Goal: Task Accomplishment & Management: Use online tool/utility

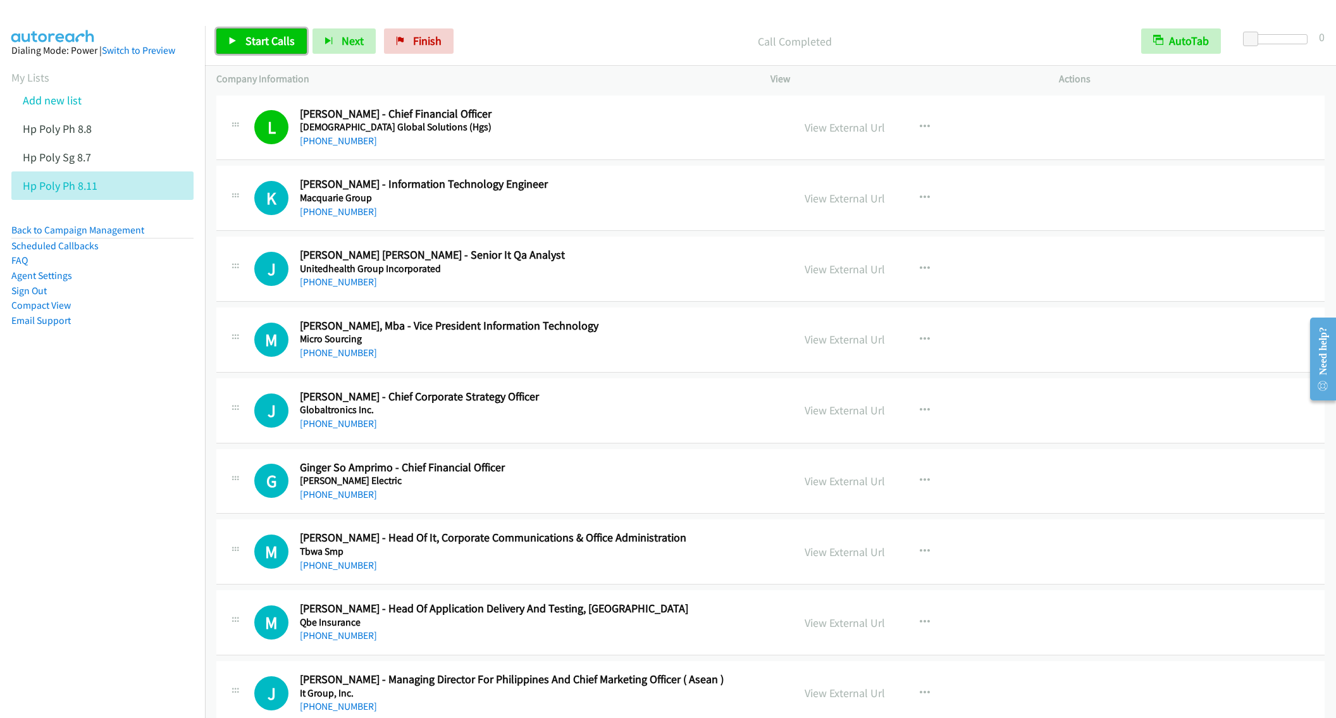
click at [260, 46] on span "Start Calls" at bounding box center [269, 41] width 49 height 15
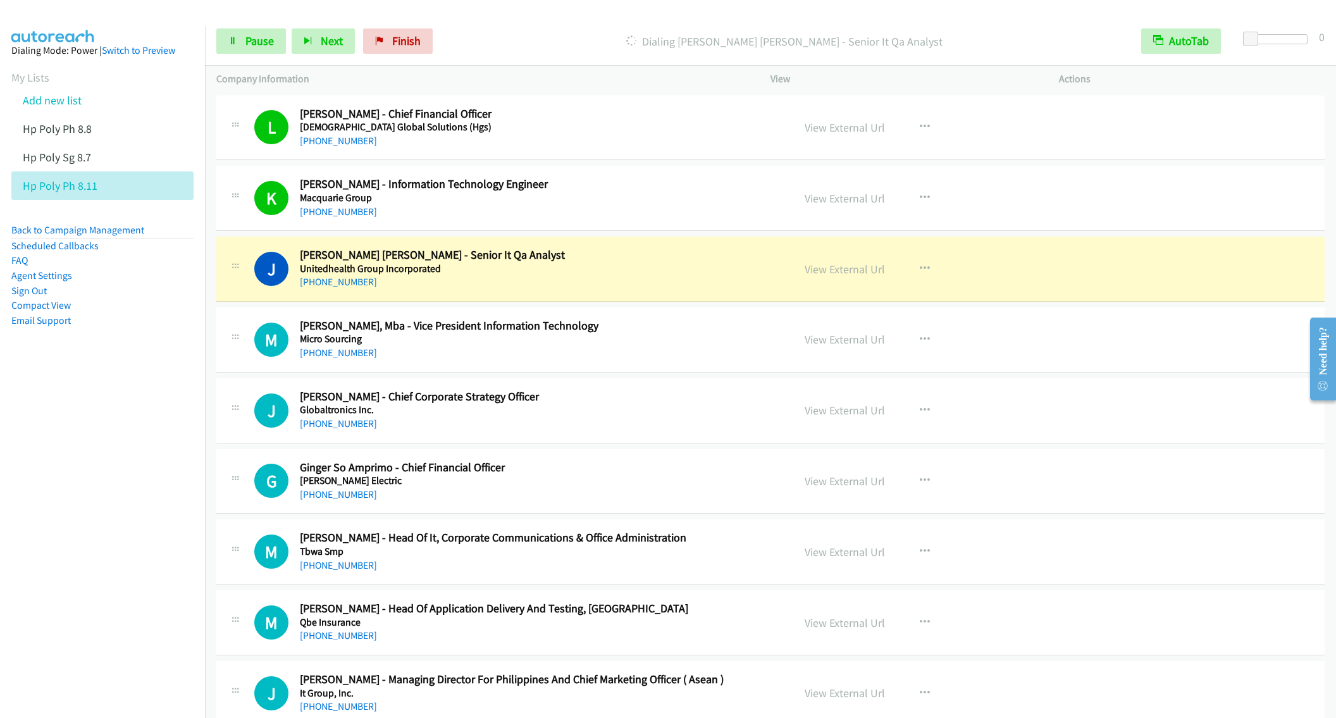
click at [589, 283] on div "[PHONE_NUMBER]" at bounding box center [537, 281] width 475 height 15
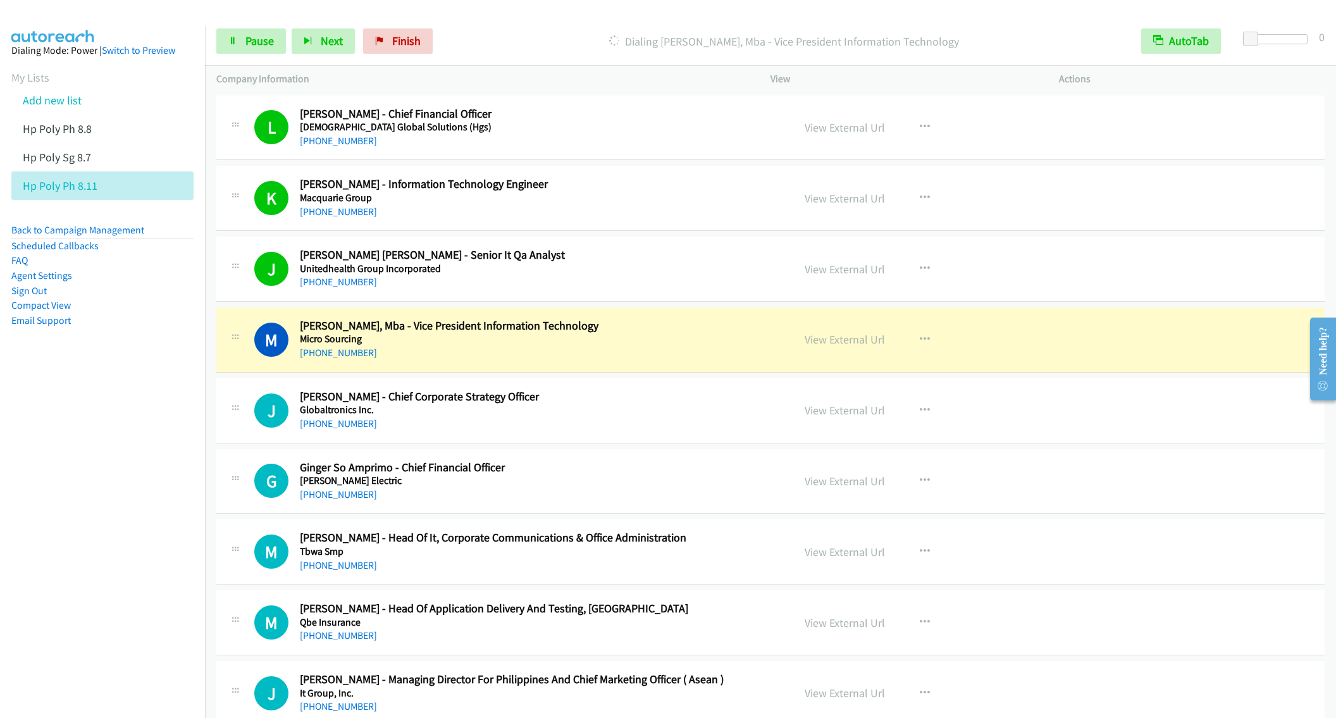
scroll to position [95, 0]
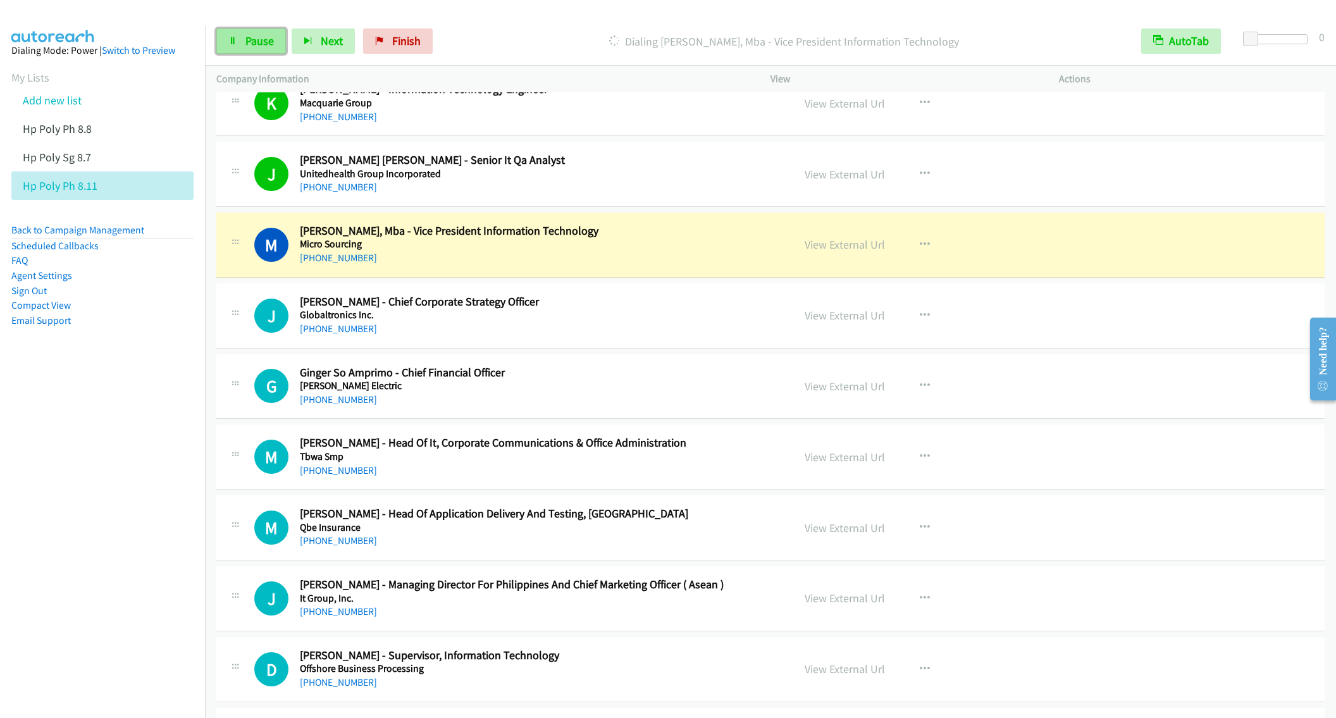
click at [243, 44] on link "Pause" at bounding box center [251, 40] width 70 height 25
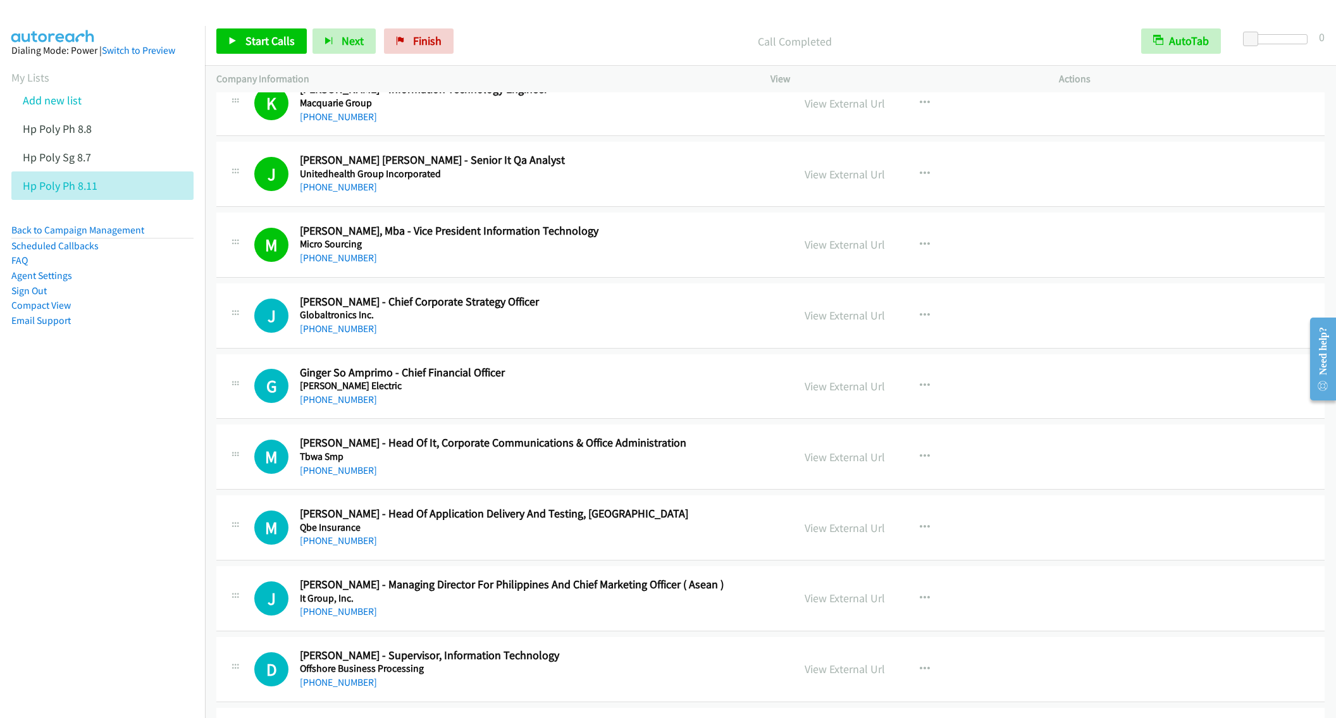
drag, startPoint x: 249, startPoint y: 20, endPoint x: 249, endPoint y: 39, distance: 19.0
click at [249, 20] on div "Start Calls Pause Next Finish Call Completed AutoTab AutoTab 0" at bounding box center [770, 41] width 1131 height 49
click at [254, 44] on span "Start Calls" at bounding box center [269, 41] width 49 height 15
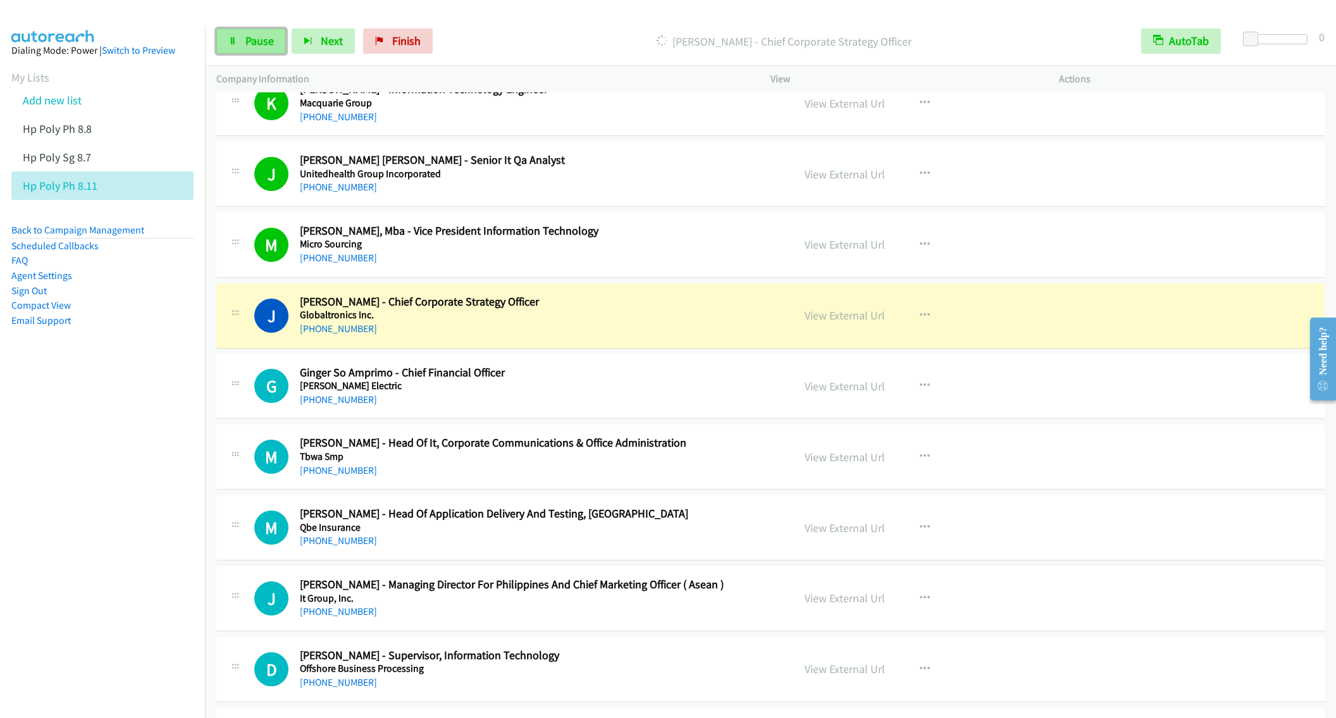
drag, startPoint x: 237, startPoint y: 35, endPoint x: 252, endPoint y: 52, distance: 22.8
click at [237, 35] on link "Pause" at bounding box center [251, 40] width 70 height 25
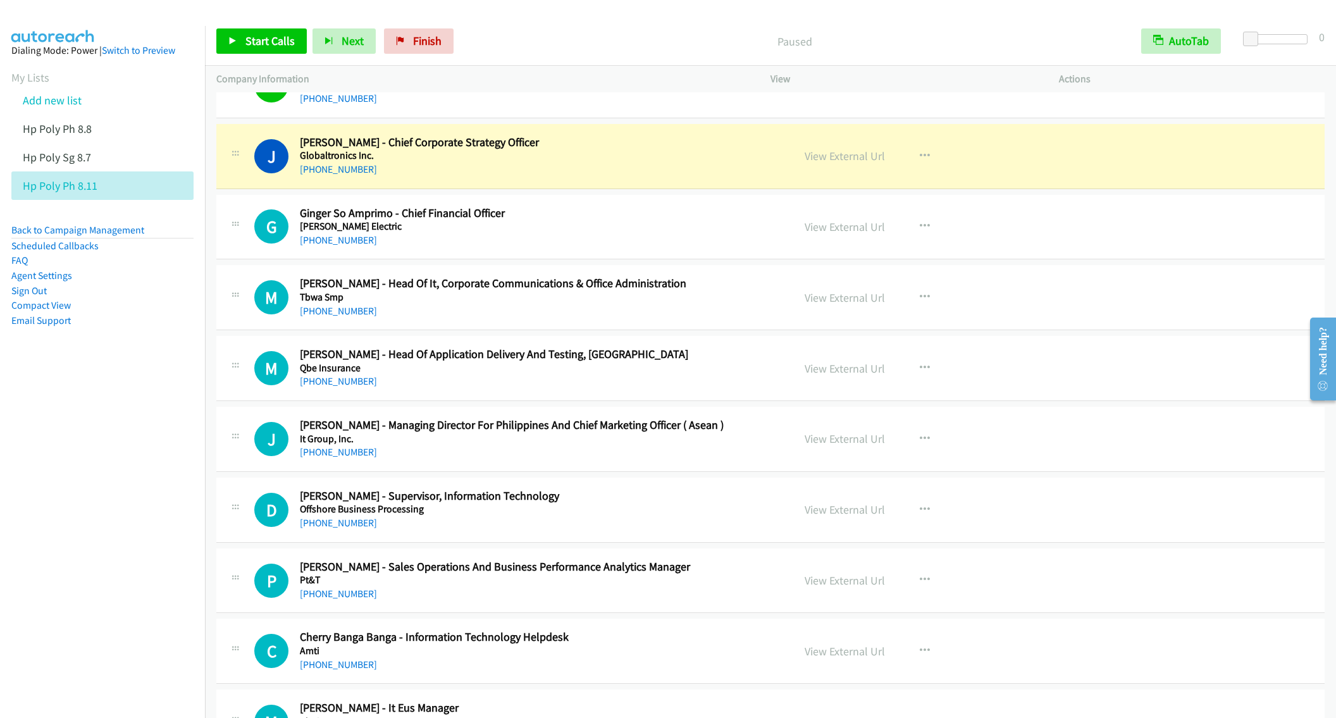
scroll to position [285, 0]
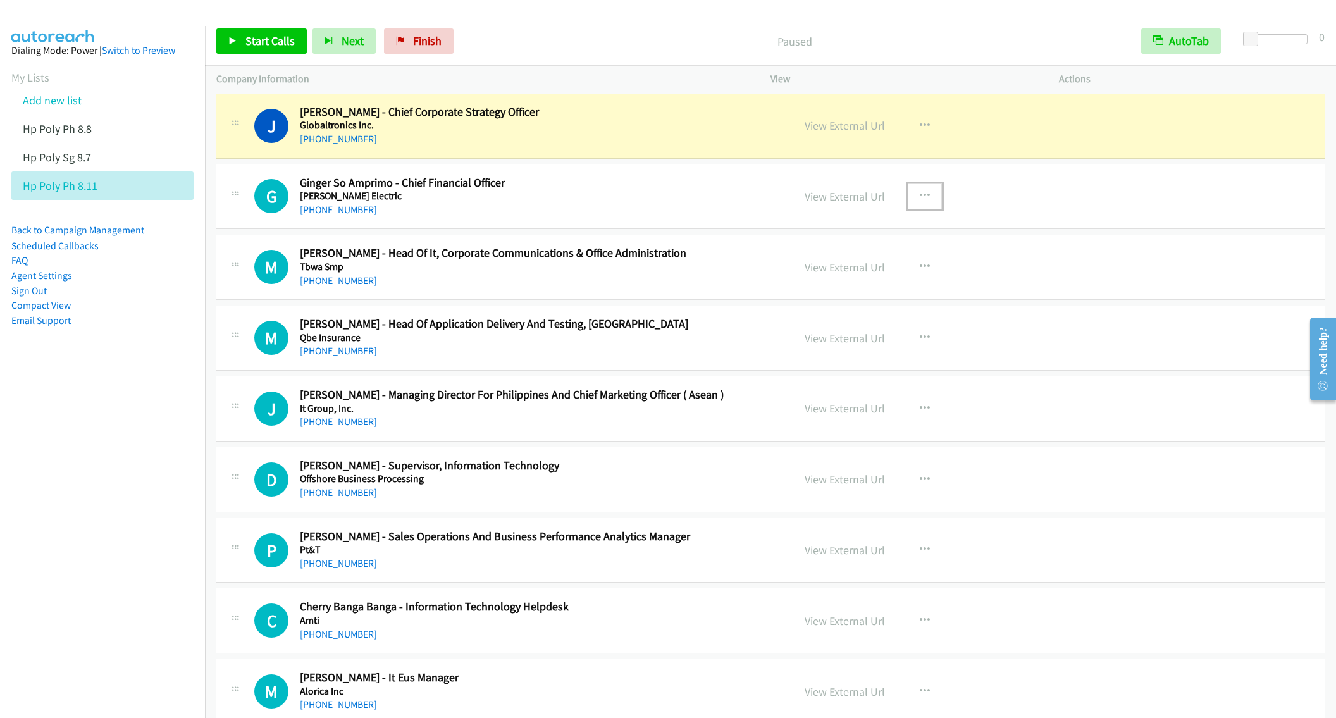
click at [911, 194] on button "button" at bounding box center [924, 195] width 34 height 25
drag, startPoint x: 806, startPoint y: 309, endPoint x: 912, endPoint y: 321, distance: 106.8
click at [849, 307] on link "Remove from list" at bounding box center [857, 304] width 168 height 25
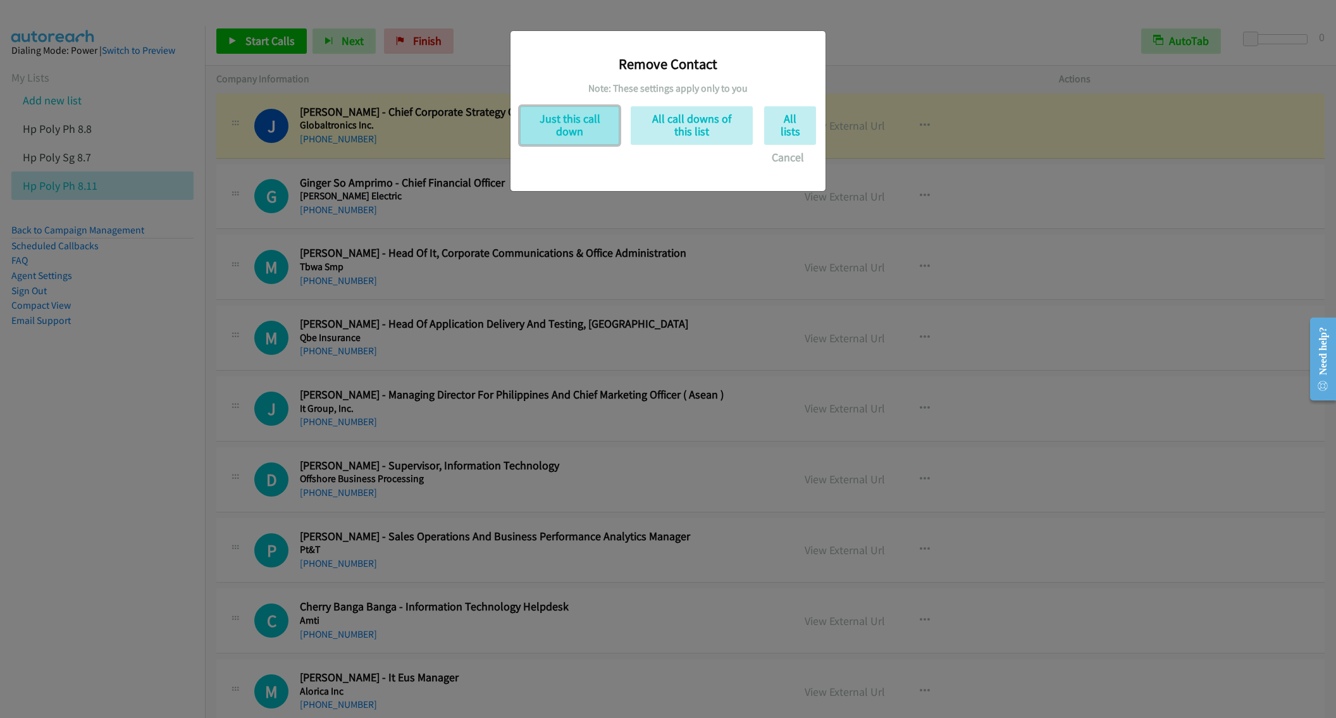
click at [575, 133] on button "Just this call down" at bounding box center [569, 125] width 99 height 39
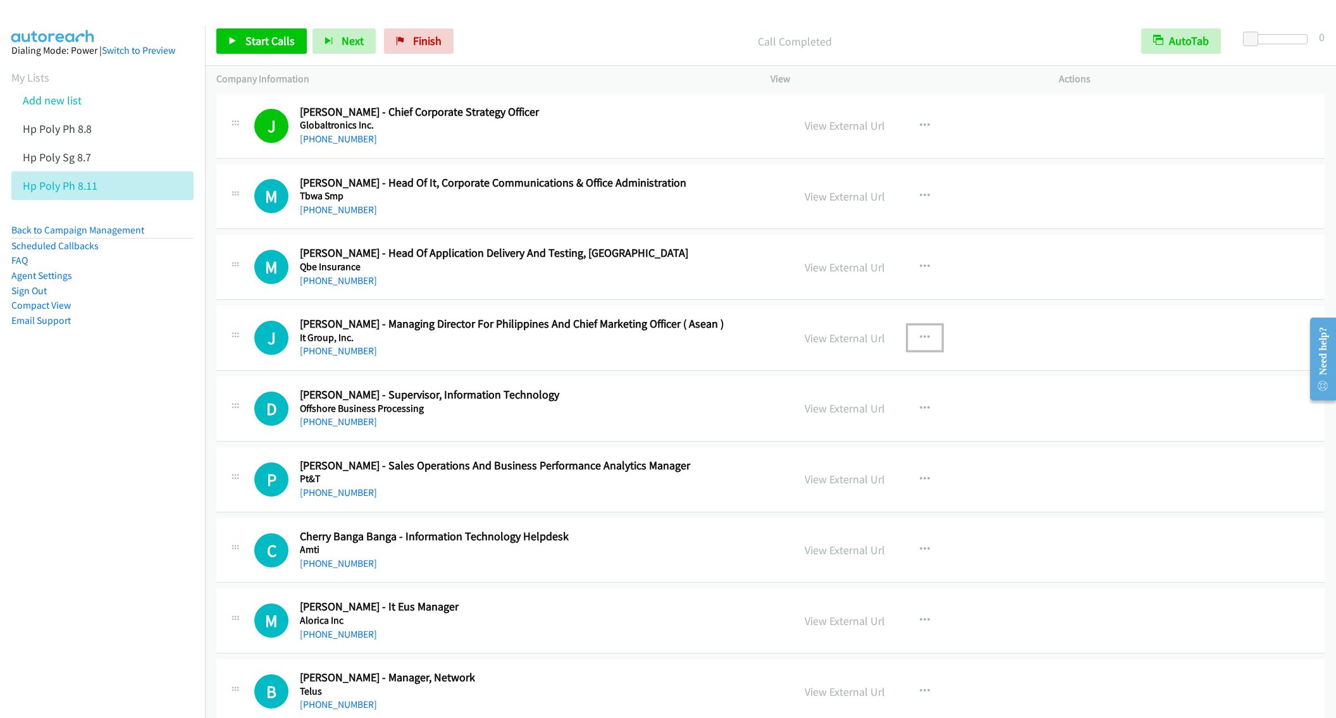
click at [919, 341] on icon "button" at bounding box center [924, 338] width 10 height 10
click at [852, 426] on link "Start Calls Here" at bounding box center [857, 420] width 168 height 25
click at [231, 40] on icon at bounding box center [232, 41] width 9 height 9
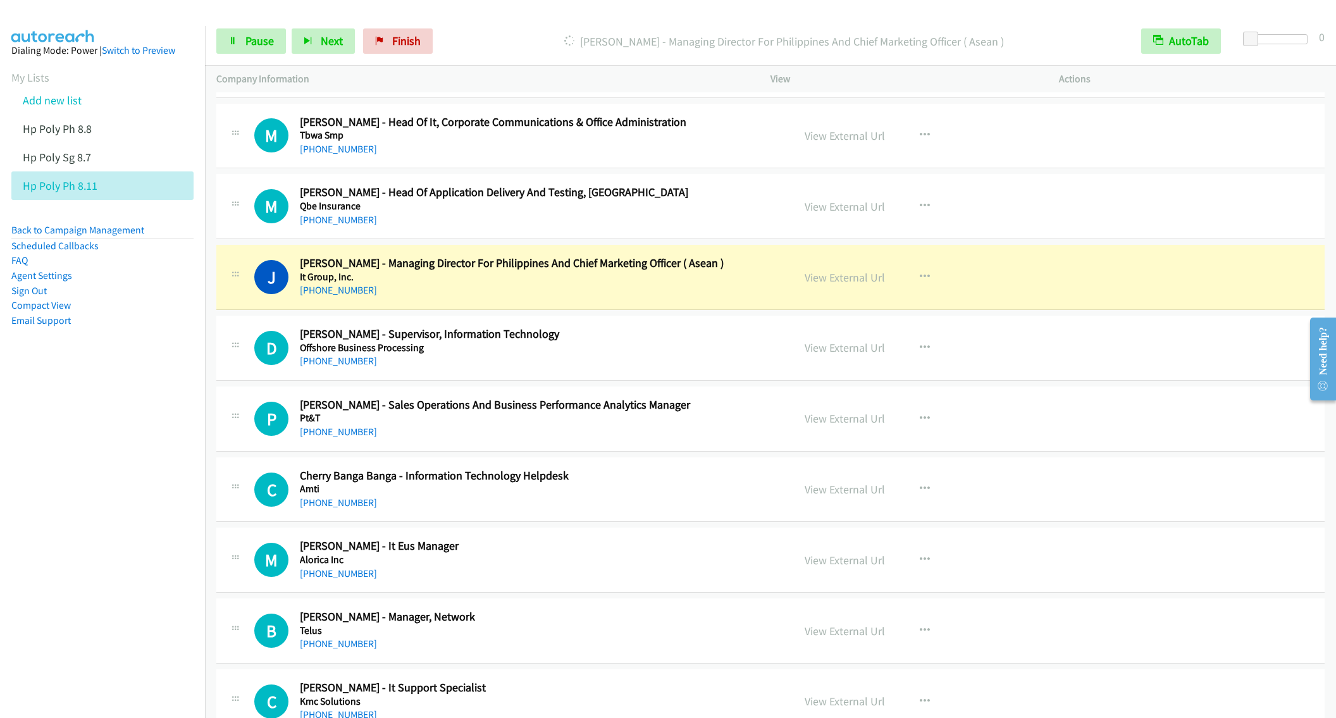
scroll to position [379, 0]
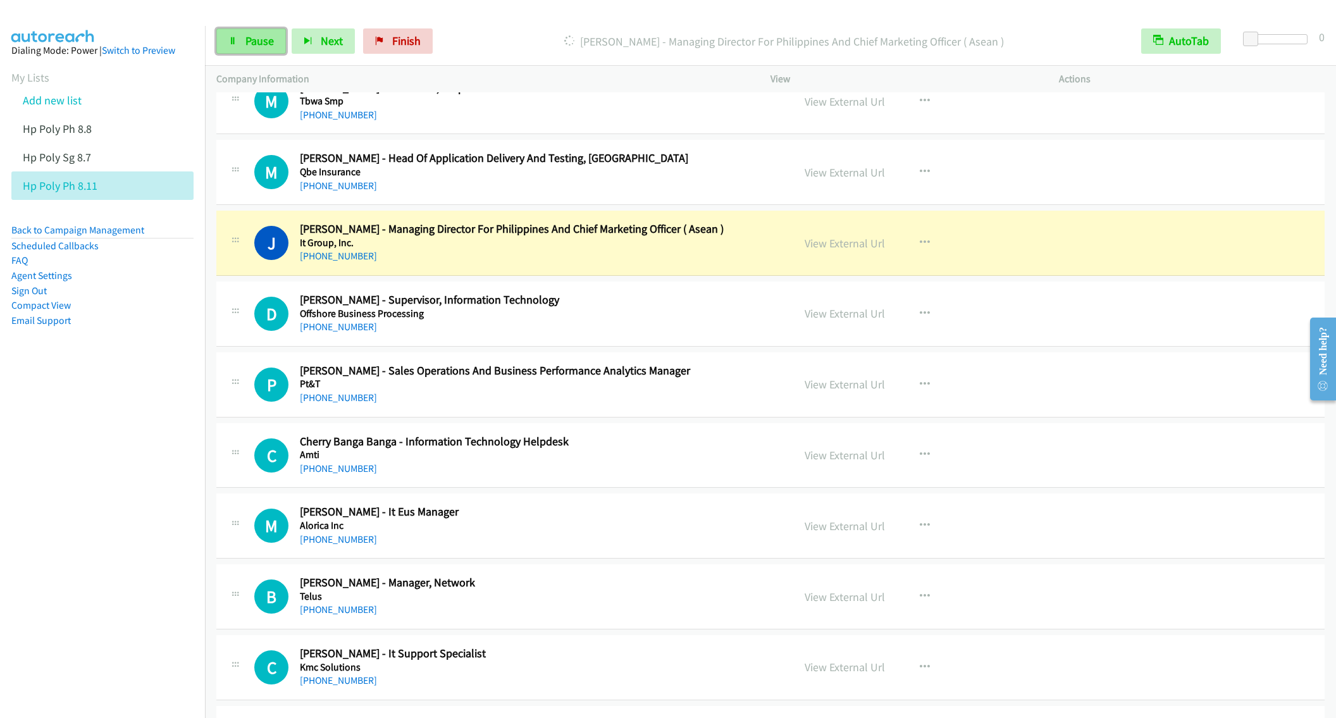
click at [243, 40] on link "Pause" at bounding box center [251, 40] width 70 height 25
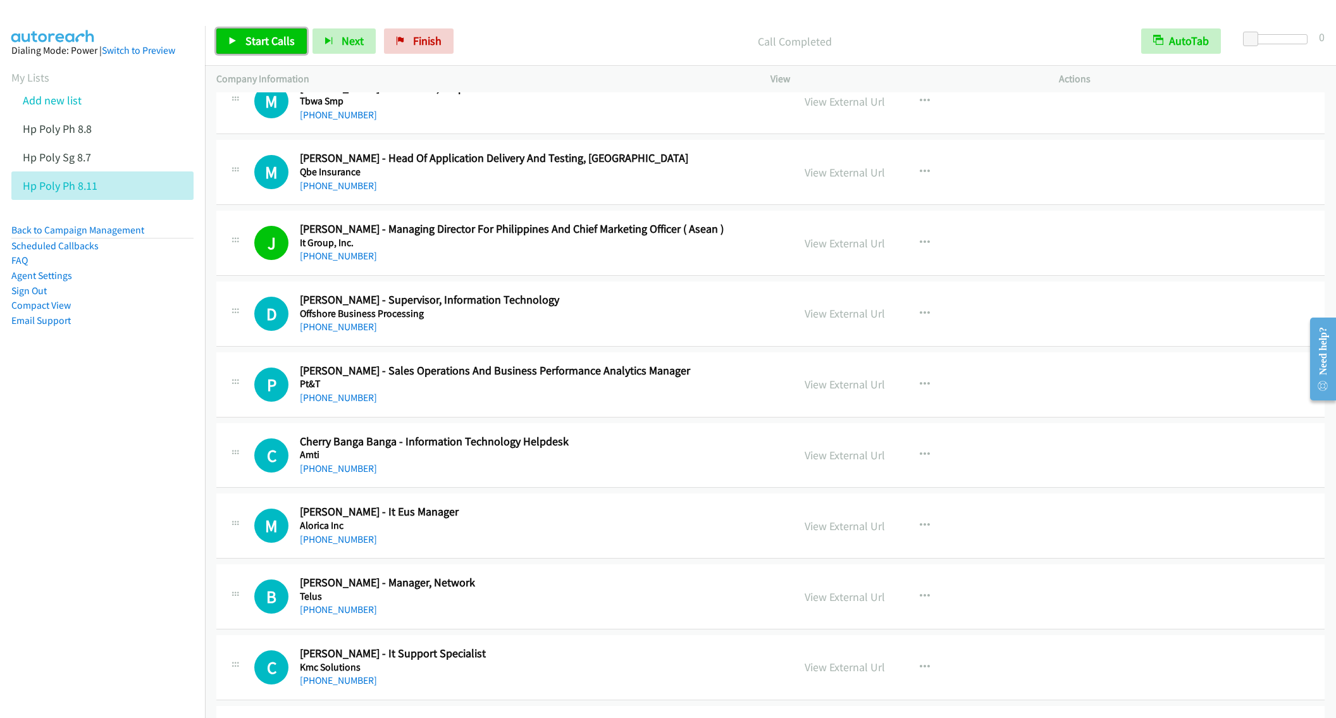
click at [250, 38] on span "Start Calls" at bounding box center [269, 41] width 49 height 15
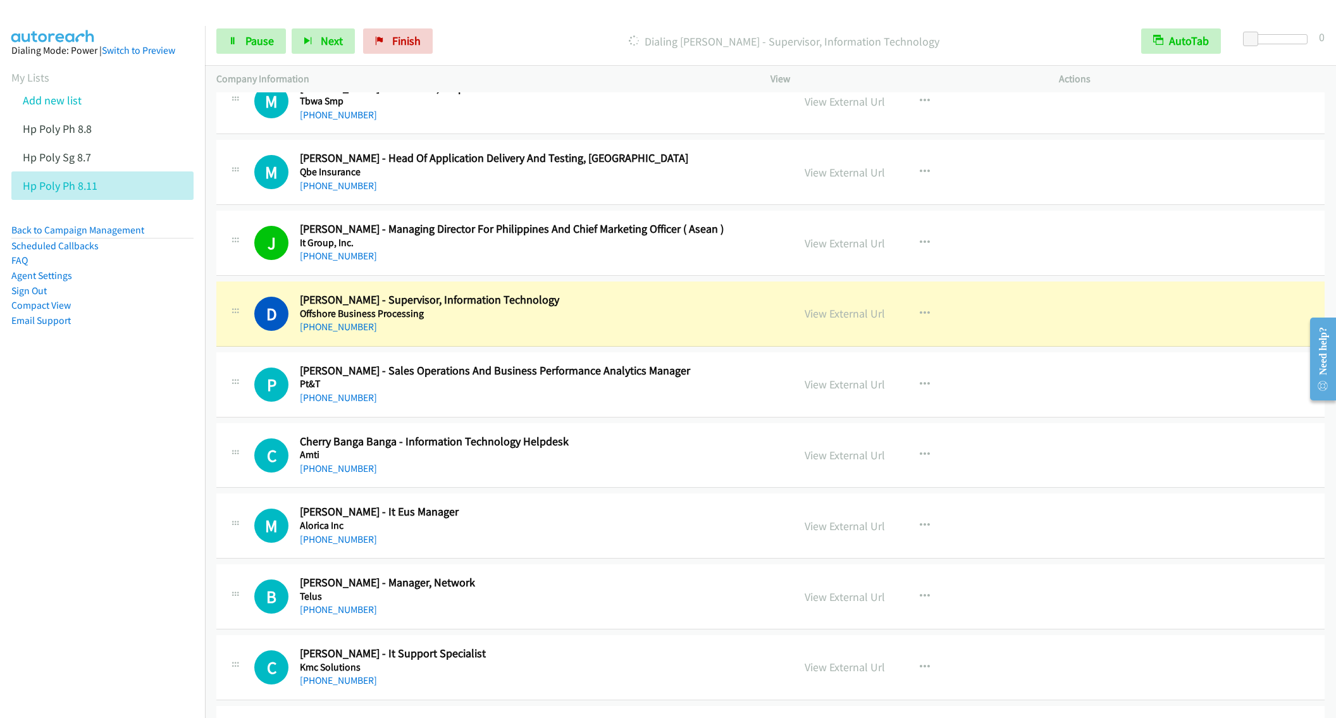
click at [154, 527] on nav "Dialing Mode: Power | Switch to Preview My Lists Add new list Hp Poly Ph 8.8 Hp…" at bounding box center [103, 385] width 206 height 718
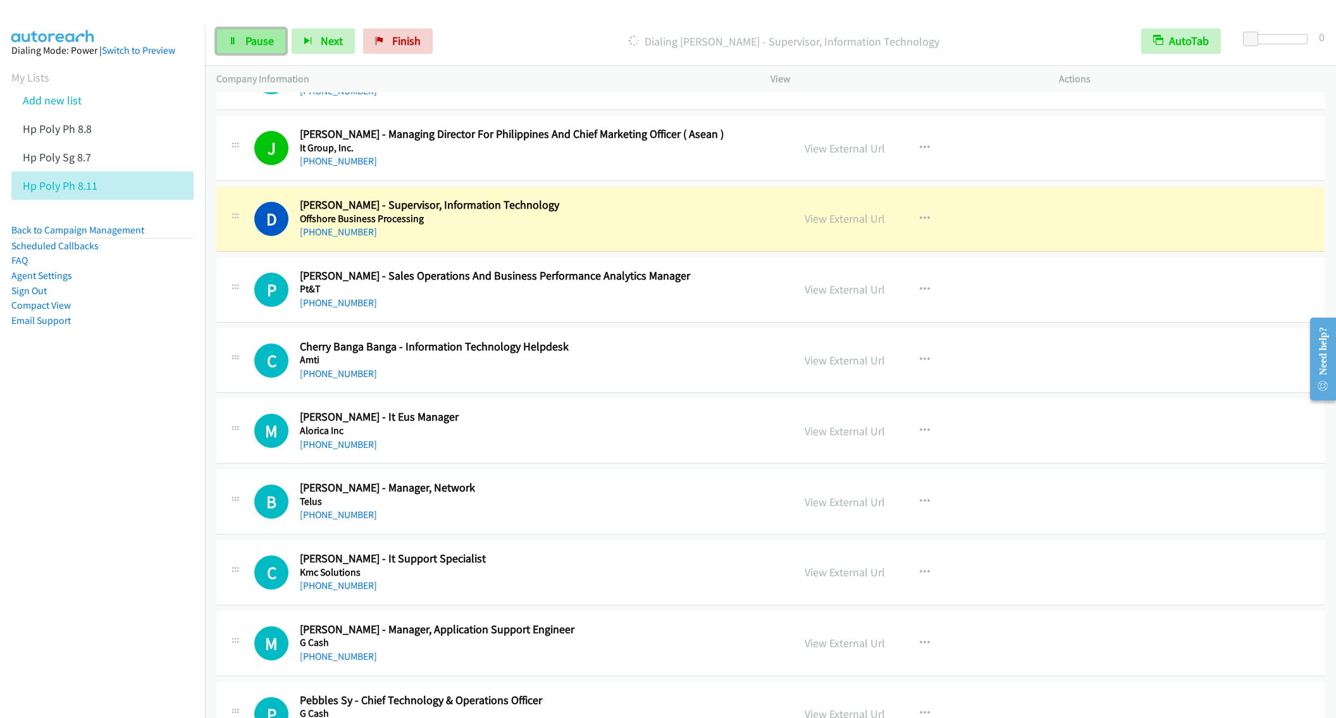
click at [239, 47] on link "Pause" at bounding box center [251, 40] width 70 height 25
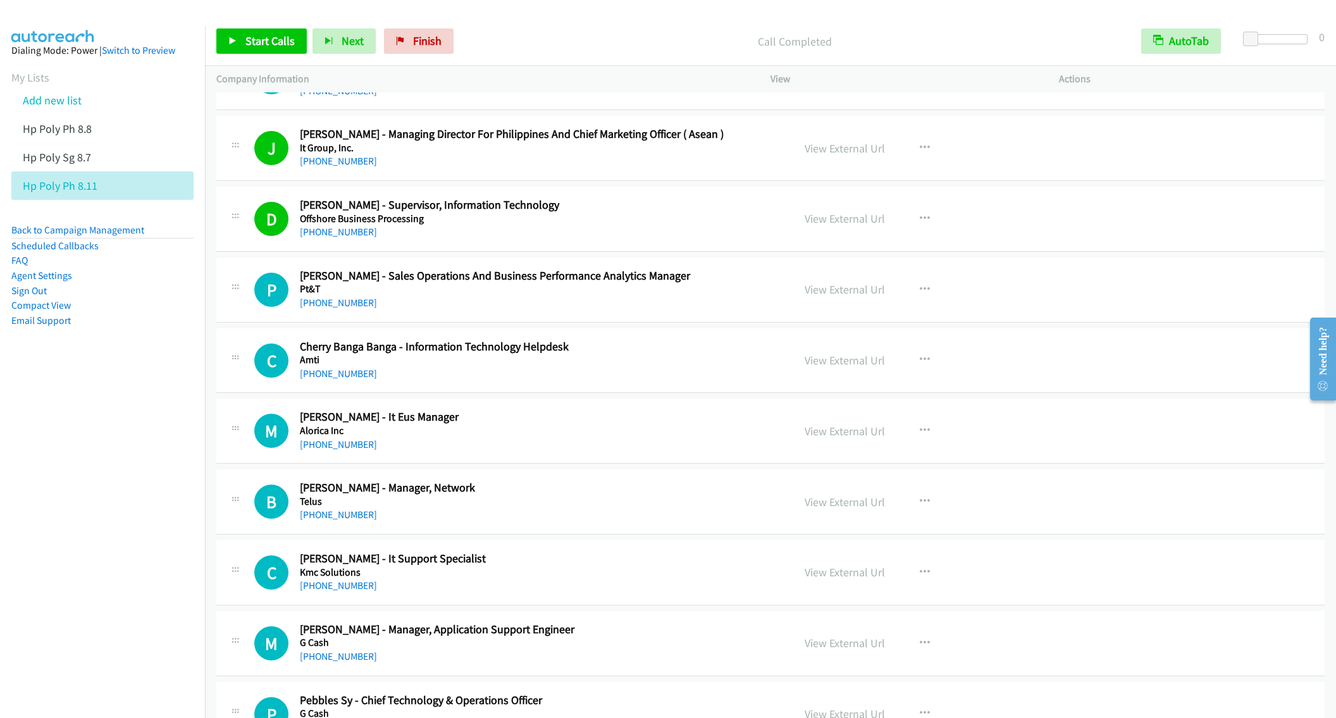
click at [590, 437] on h5 "Alorica Inc" at bounding box center [537, 430] width 475 height 13
click at [919, 429] on icon "button" at bounding box center [924, 431] width 10 height 10
click at [814, 520] on link "Start Calls Here" at bounding box center [857, 513] width 168 height 25
click at [234, 37] on icon at bounding box center [232, 41] width 9 height 9
click at [240, 48] on link "Pause" at bounding box center [251, 40] width 70 height 25
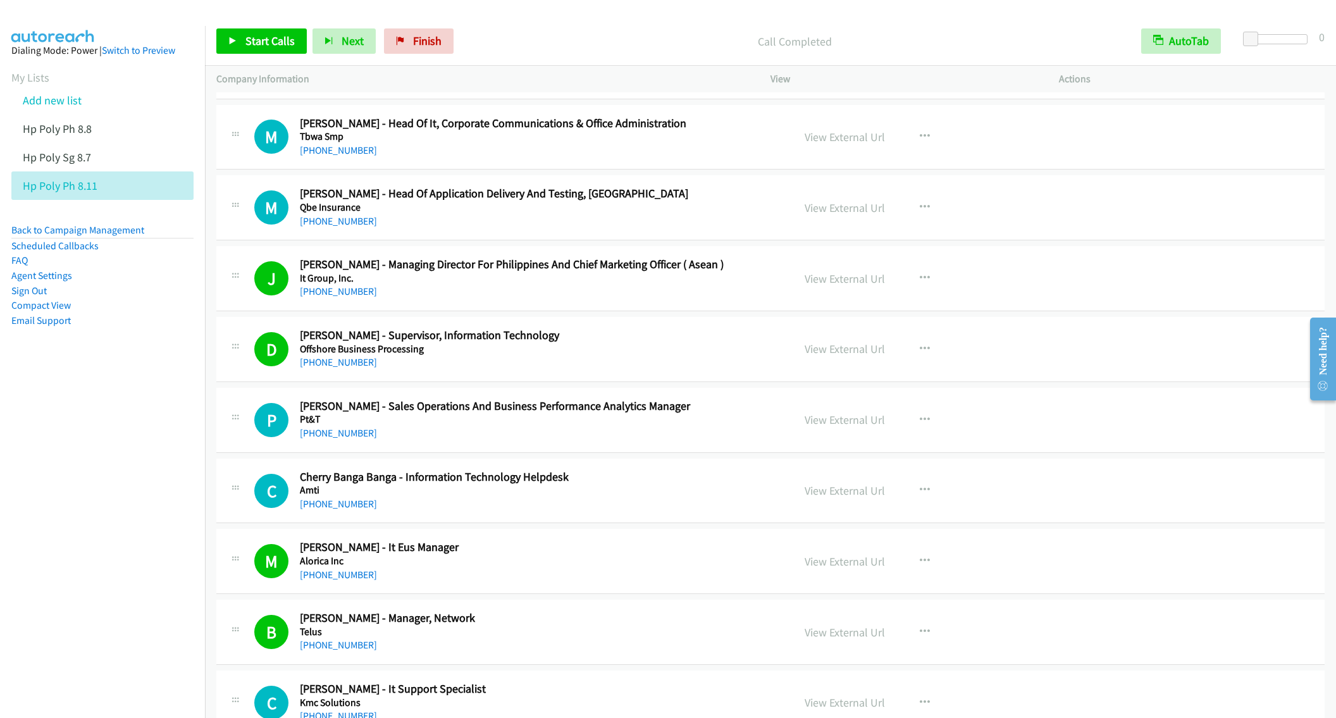
scroll to position [285, 0]
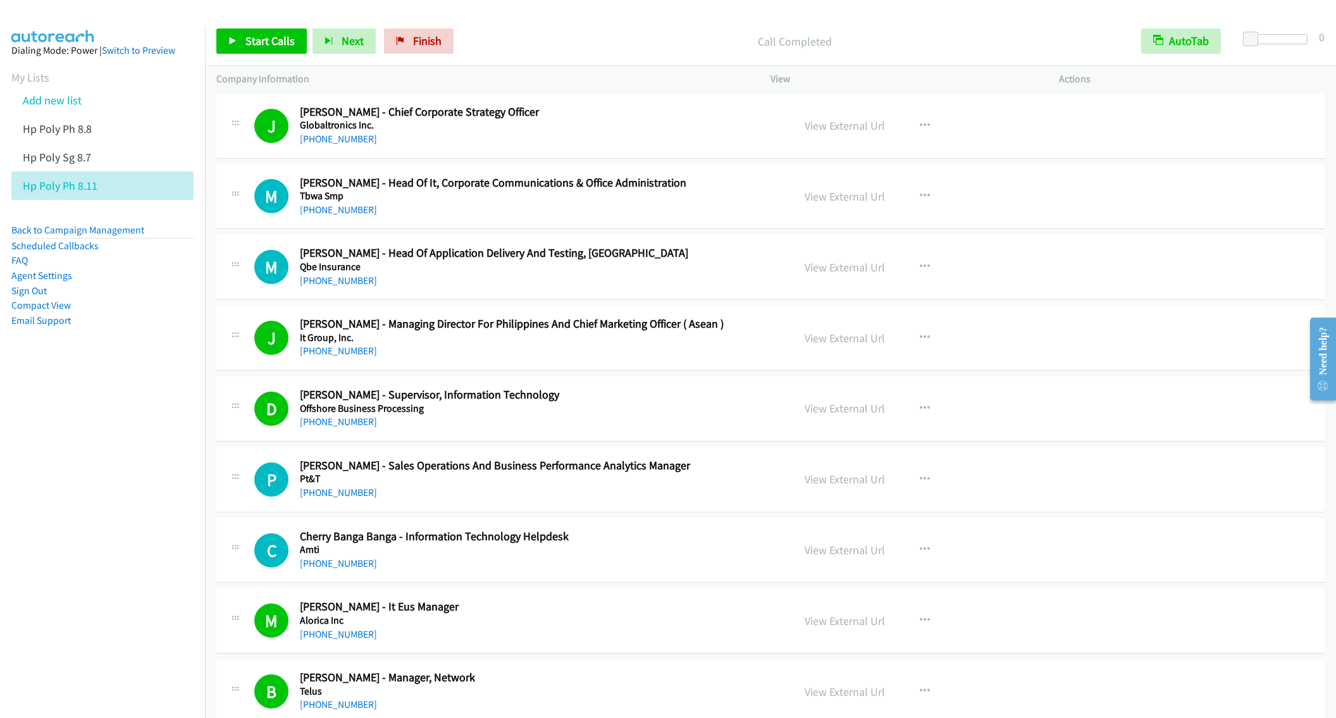
click at [672, 407] on h5 "Offshore Business Processing" at bounding box center [537, 408] width 475 height 13
click at [833, 408] on link "View External Url" at bounding box center [844, 408] width 80 height 15
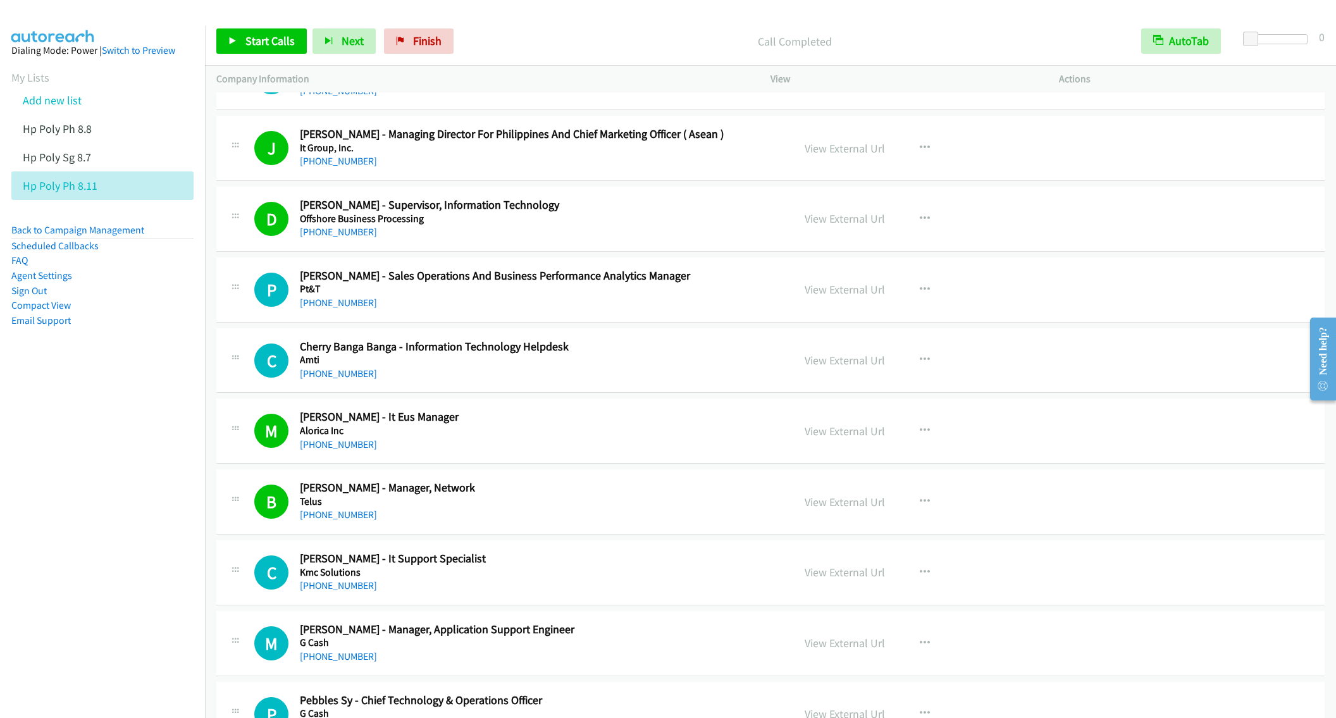
scroll to position [569, 0]
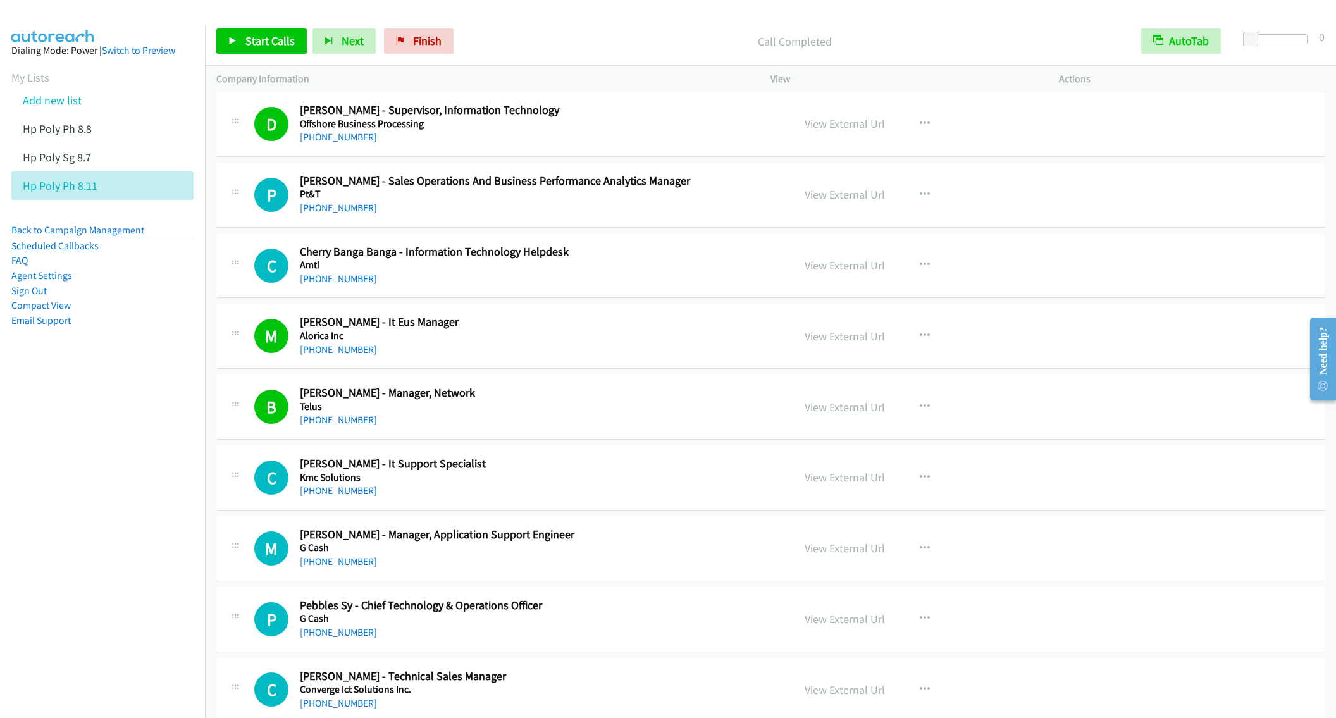
click at [822, 406] on link "View External Url" at bounding box center [844, 407] width 80 height 15
